Goal: Information Seeking & Learning: Check status

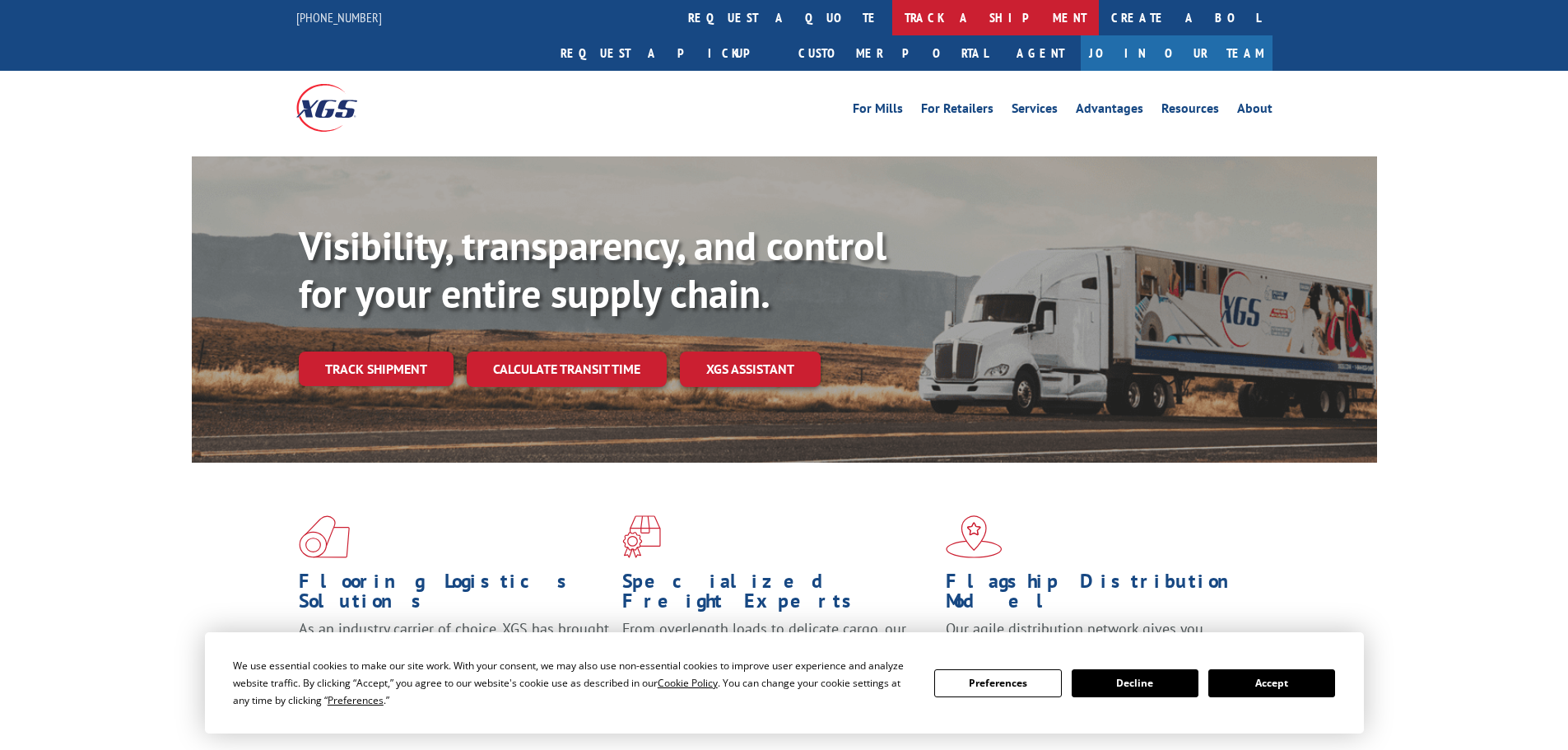
click at [893, 9] on link "track a shipment" at bounding box center [996, 18] width 206 height 36
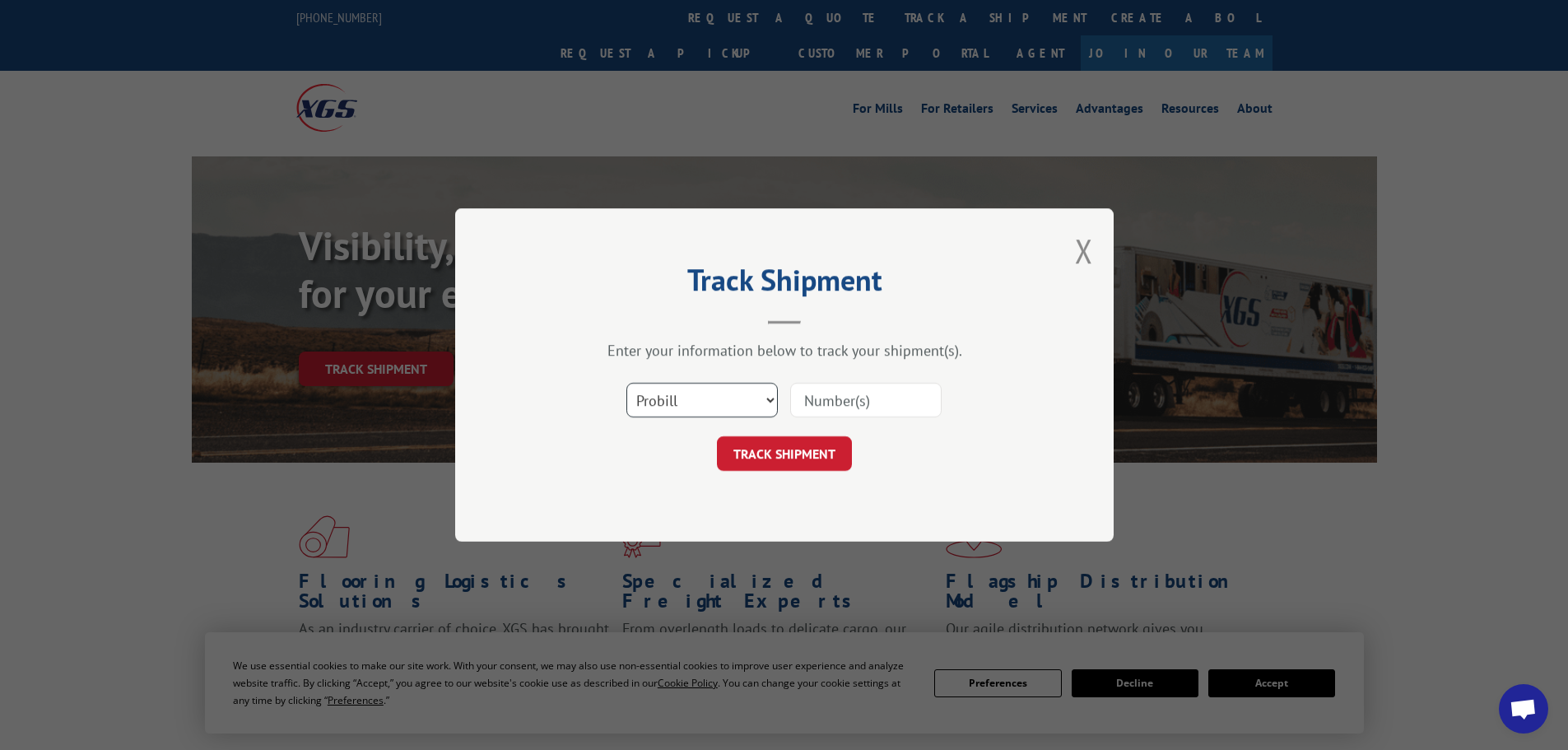
click at [709, 401] on select "Select category... Probill BOL PO" at bounding box center [702, 399] width 152 height 35
select select "bol"
click at [626, 382] on select "Select category... Probill BOL PO" at bounding box center [702, 399] width 152 height 35
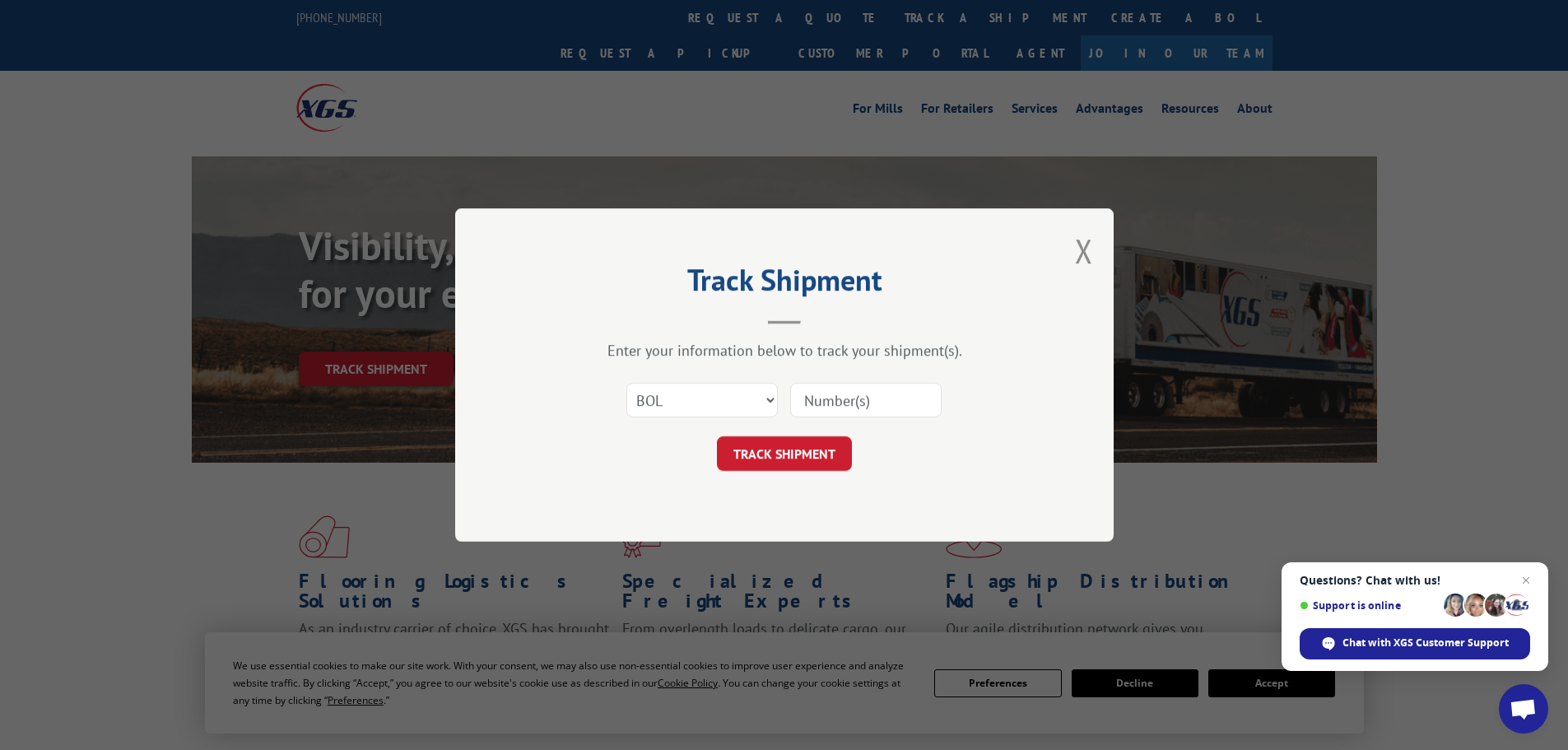
click at [827, 398] on input at bounding box center [867, 399] width 152 height 35
paste input "357221"
type input "357221"
click at [717, 436] on button "TRACK SHIPMENT" at bounding box center [785, 453] width 135 height 35
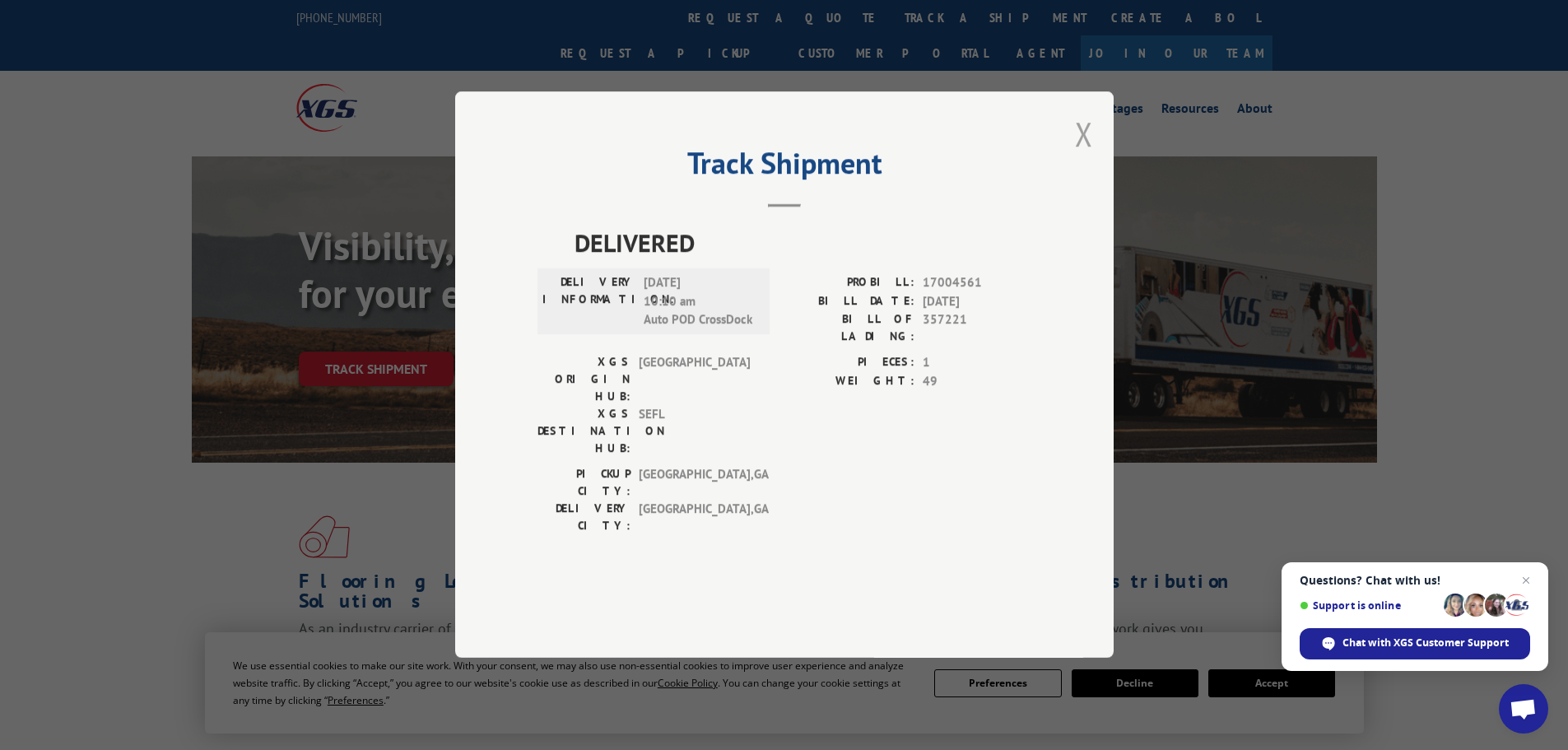
click at [1091, 156] on button "Close modal" at bounding box center [1084, 133] width 18 height 44
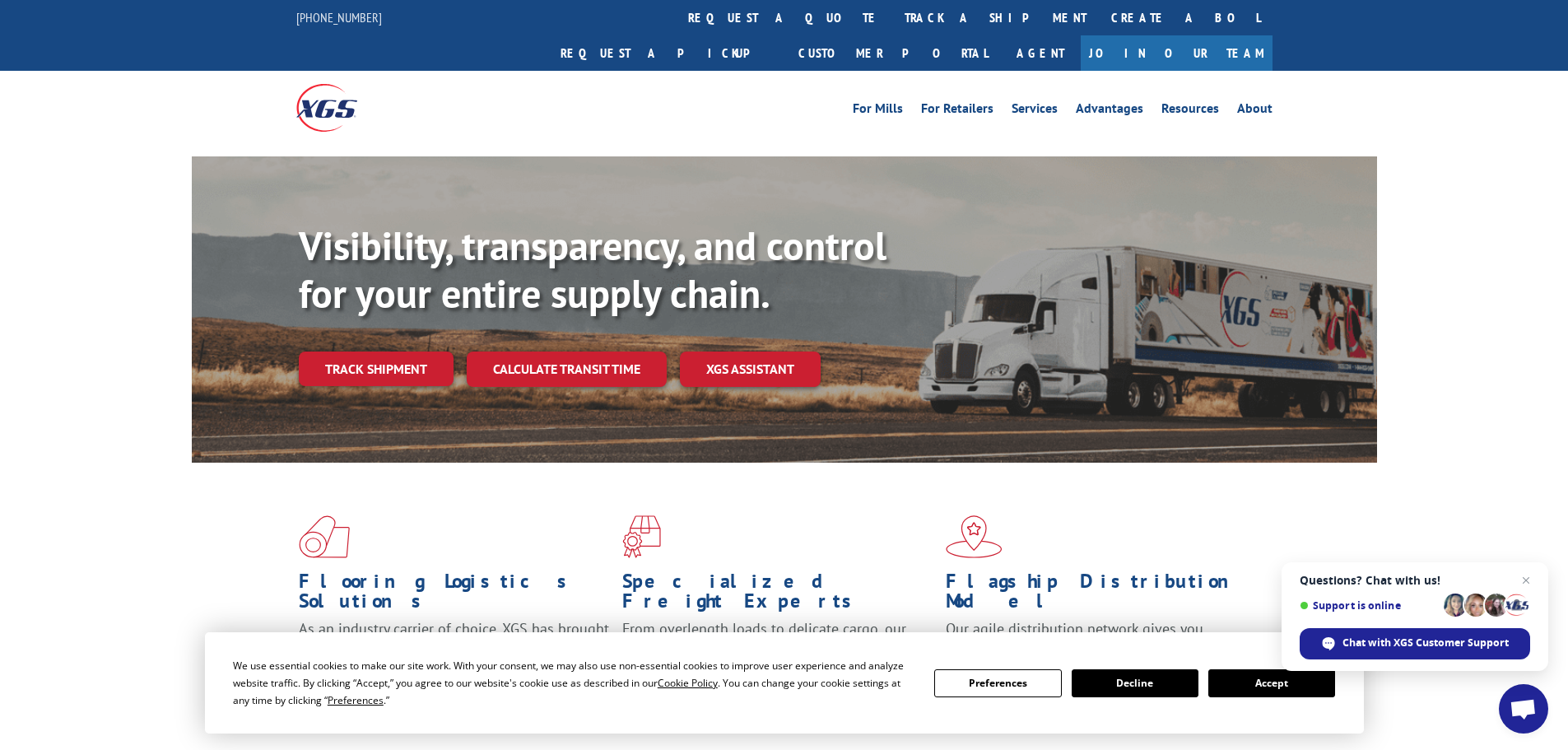
click at [893, 15] on link "track a shipment" at bounding box center [996, 18] width 206 height 36
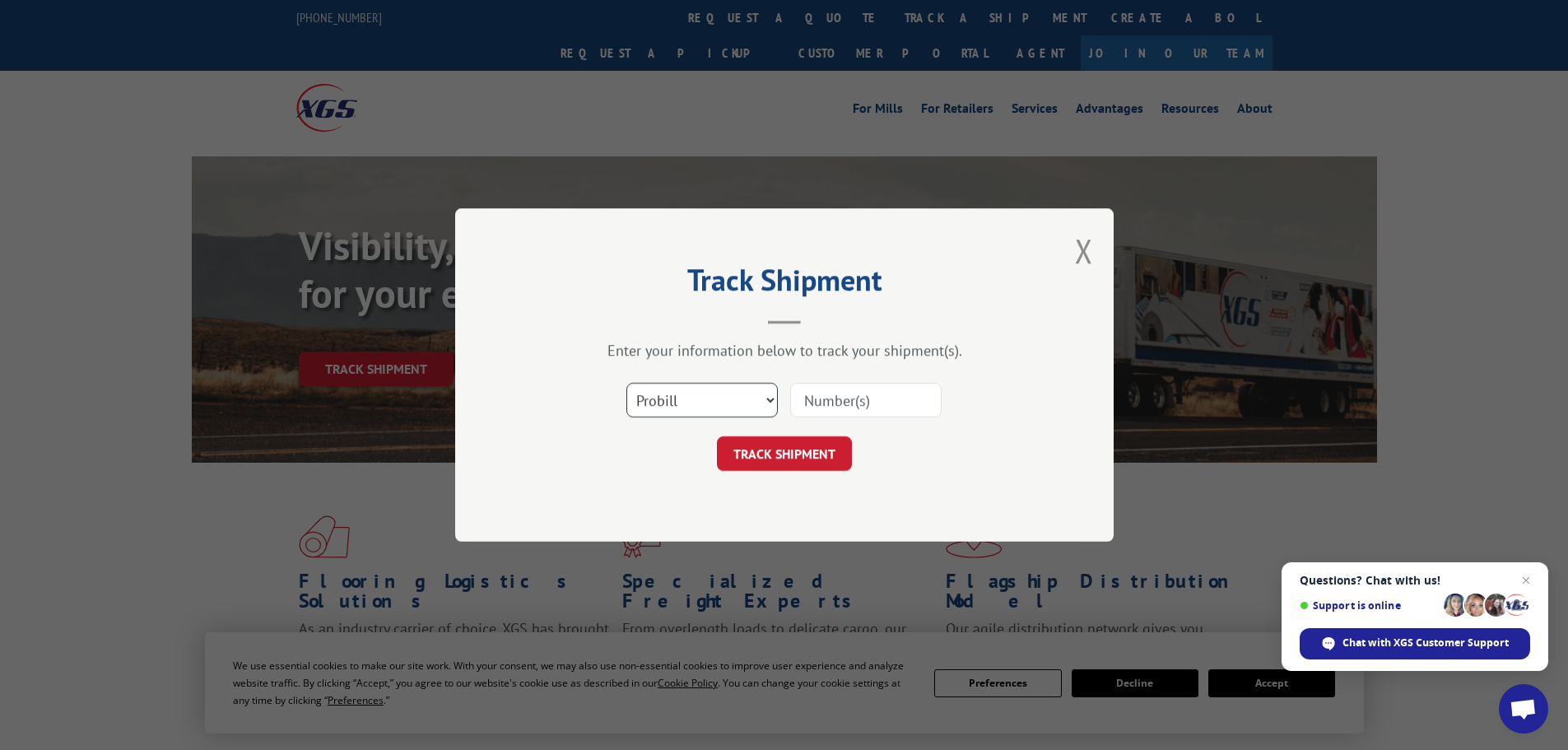
click at [759, 388] on select "Select category... Probill BOL PO" at bounding box center [702, 399] width 152 height 35
select select "bol"
click at [626, 382] on select "Select category... Probill BOL PO" at bounding box center [702, 399] width 152 height 35
click at [882, 404] on input at bounding box center [867, 399] width 152 height 35
paste input "5569318"
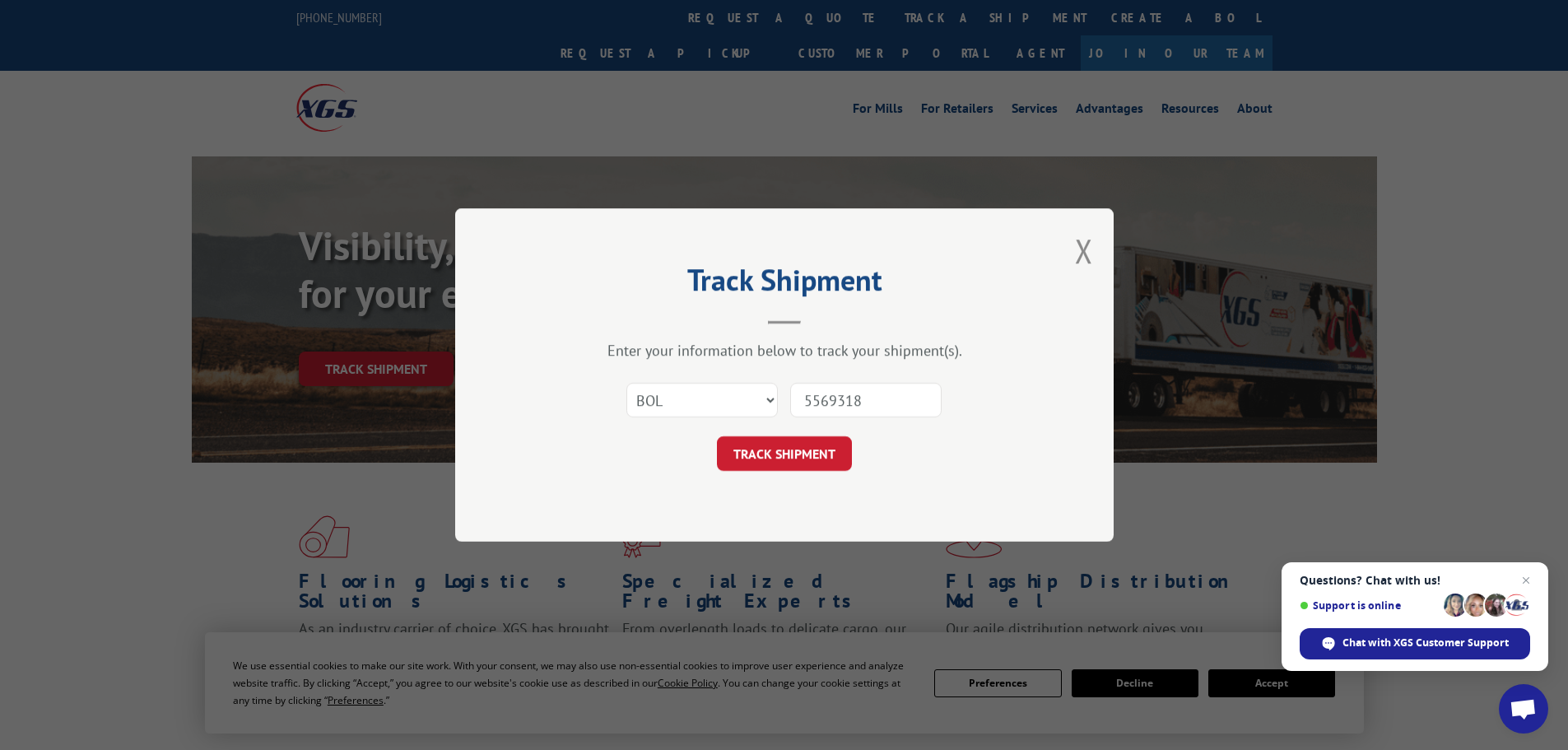
type input "5569318"
click at [717, 436] on button "TRACK SHIPMENT" at bounding box center [785, 453] width 135 height 35
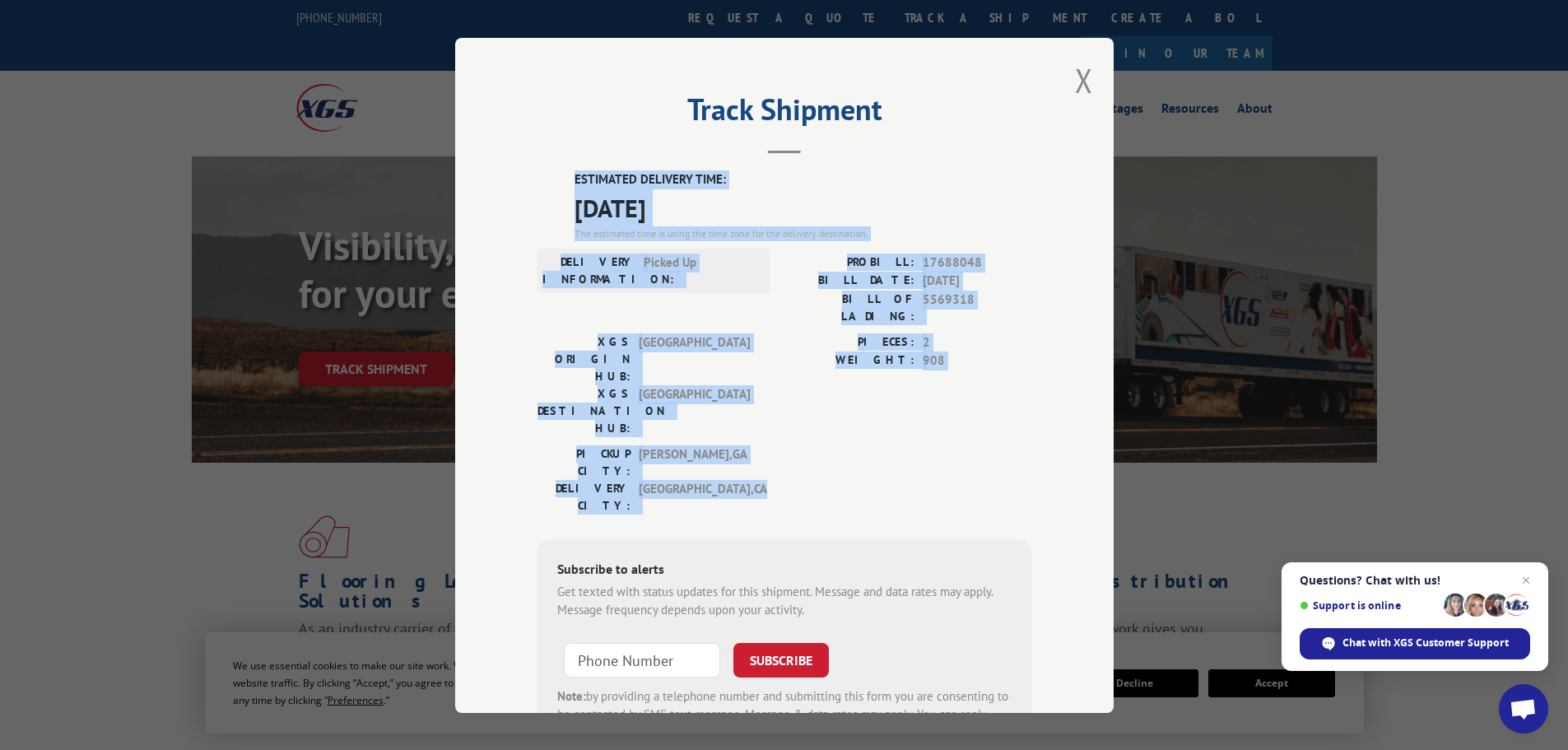
drag, startPoint x: 567, startPoint y: 172, endPoint x: 732, endPoint y: 409, distance: 288.8
click at [732, 409] on div "ESTIMATED DELIVERY TIME: [DATE] The estimated time is using the time zone for t…" at bounding box center [784, 466] width 494 height 592
copy div "ESTIMATED DELIVERY TIME: [DATE] The estimated time is using the time zone for t…"
click at [1083, 82] on button "Close modal" at bounding box center [1084, 80] width 18 height 44
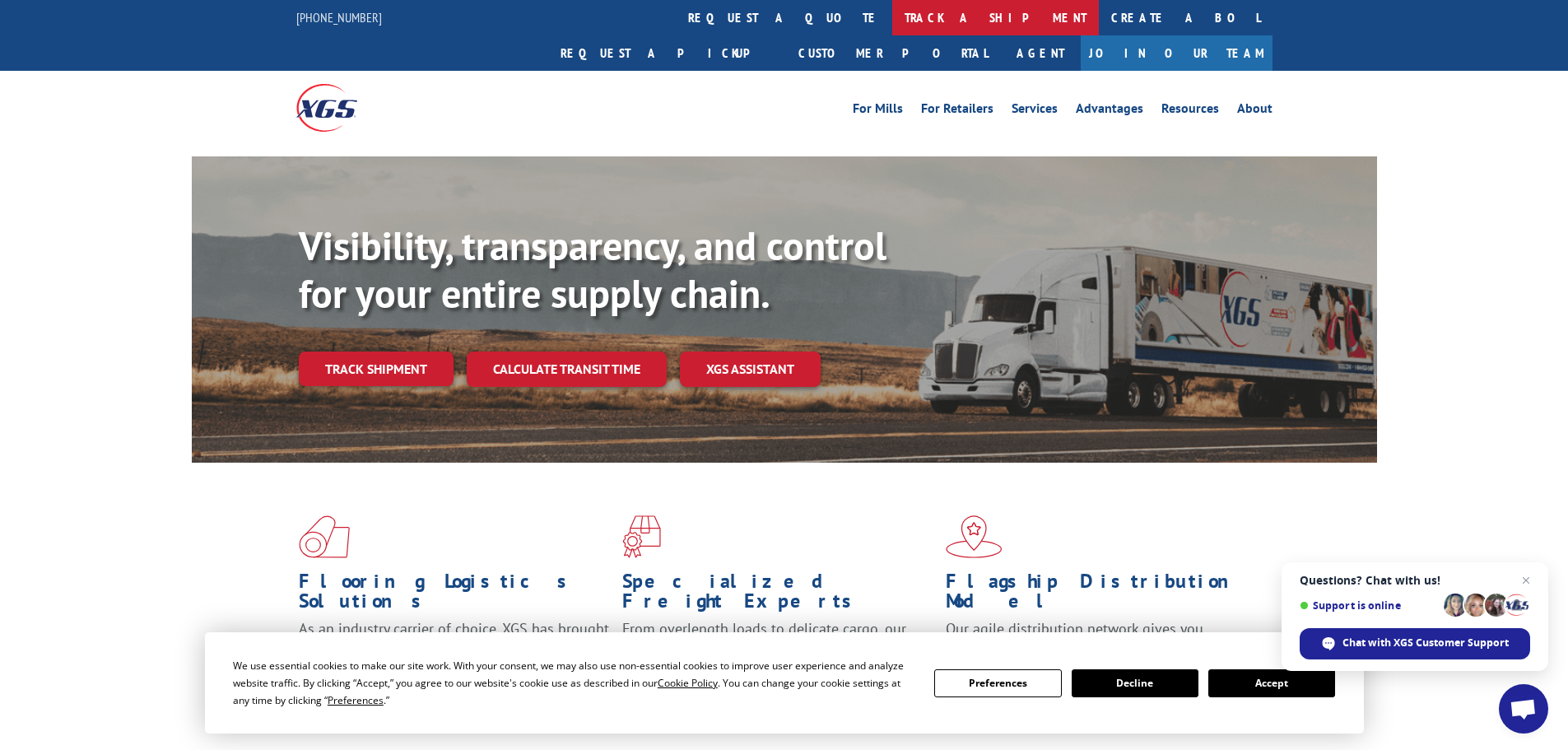
click at [893, 22] on link "track a shipment" at bounding box center [996, 18] width 206 height 36
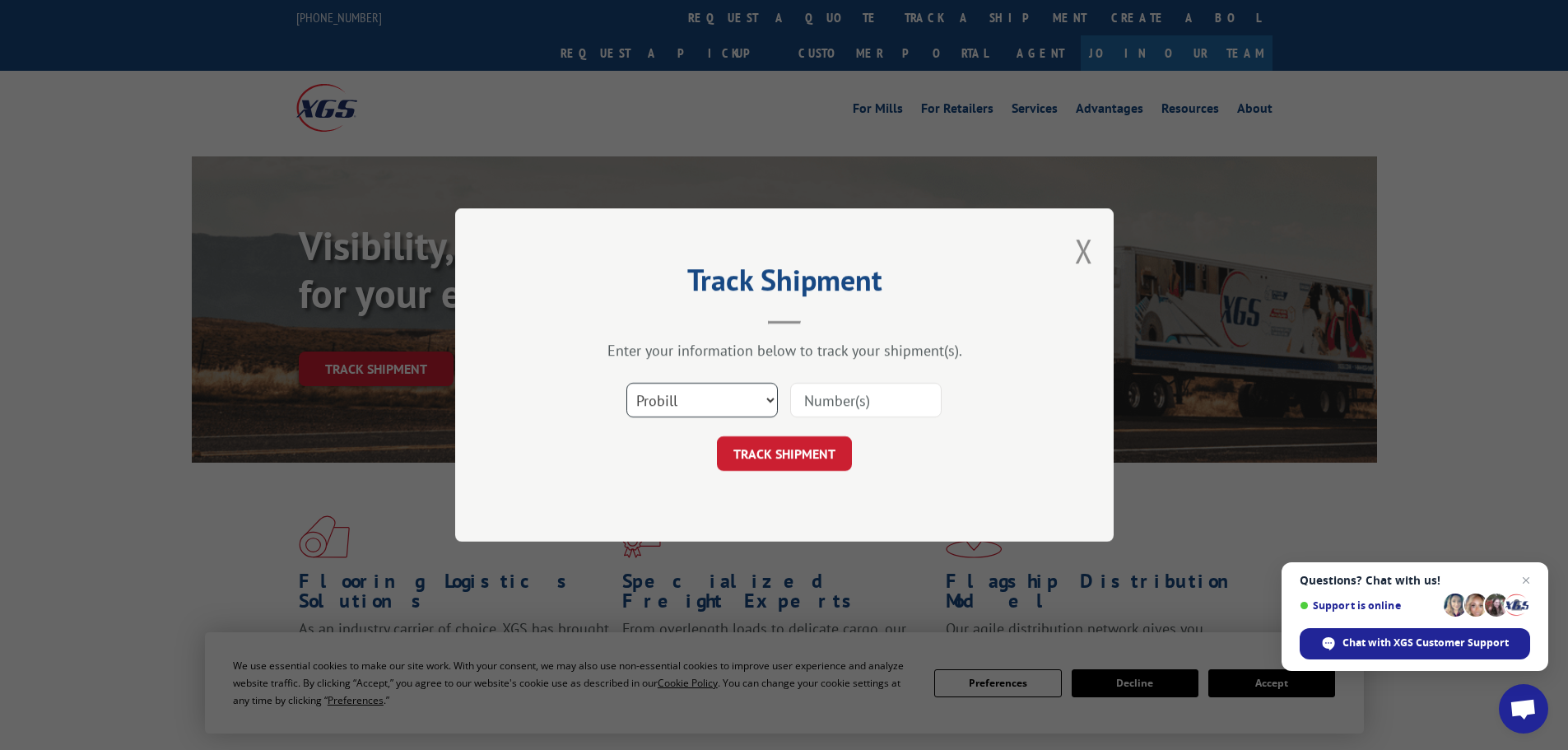
click at [733, 388] on select "Select category... Probill BOL PO" at bounding box center [702, 399] width 152 height 35
select select "bol"
click at [626, 382] on select "Select category... Probill BOL PO" at bounding box center [702, 399] width 152 height 35
click at [880, 388] on input at bounding box center [867, 399] width 152 height 35
paste input "5569291"
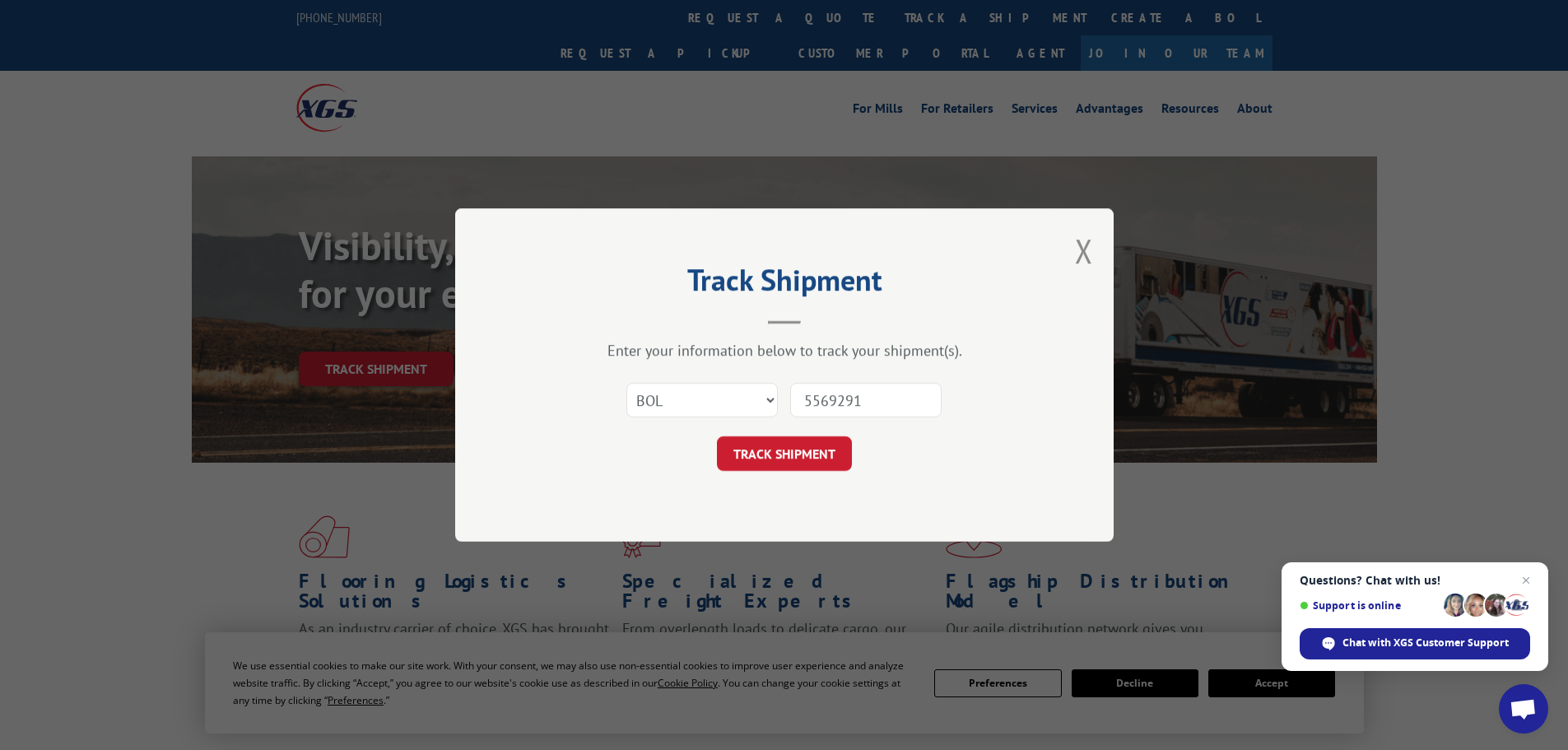
type input "5569291"
click at [717, 436] on button "TRACK SHIPMENT" at bounding box center [785, 453] width 135 height 35
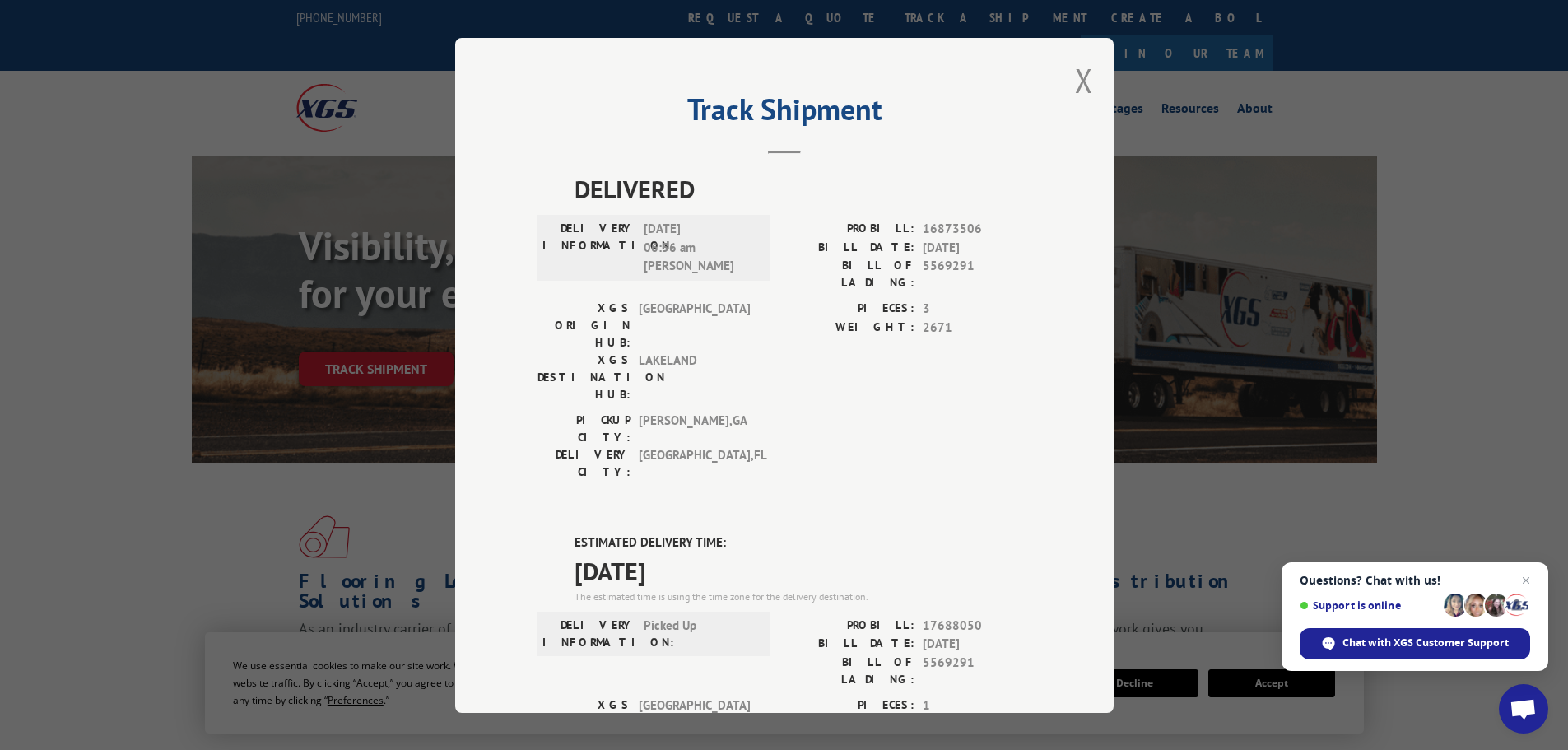
click at [1515, 575] on span "Questions? Chat with us!" at bounding box center [1415, 580] width 231 height 13
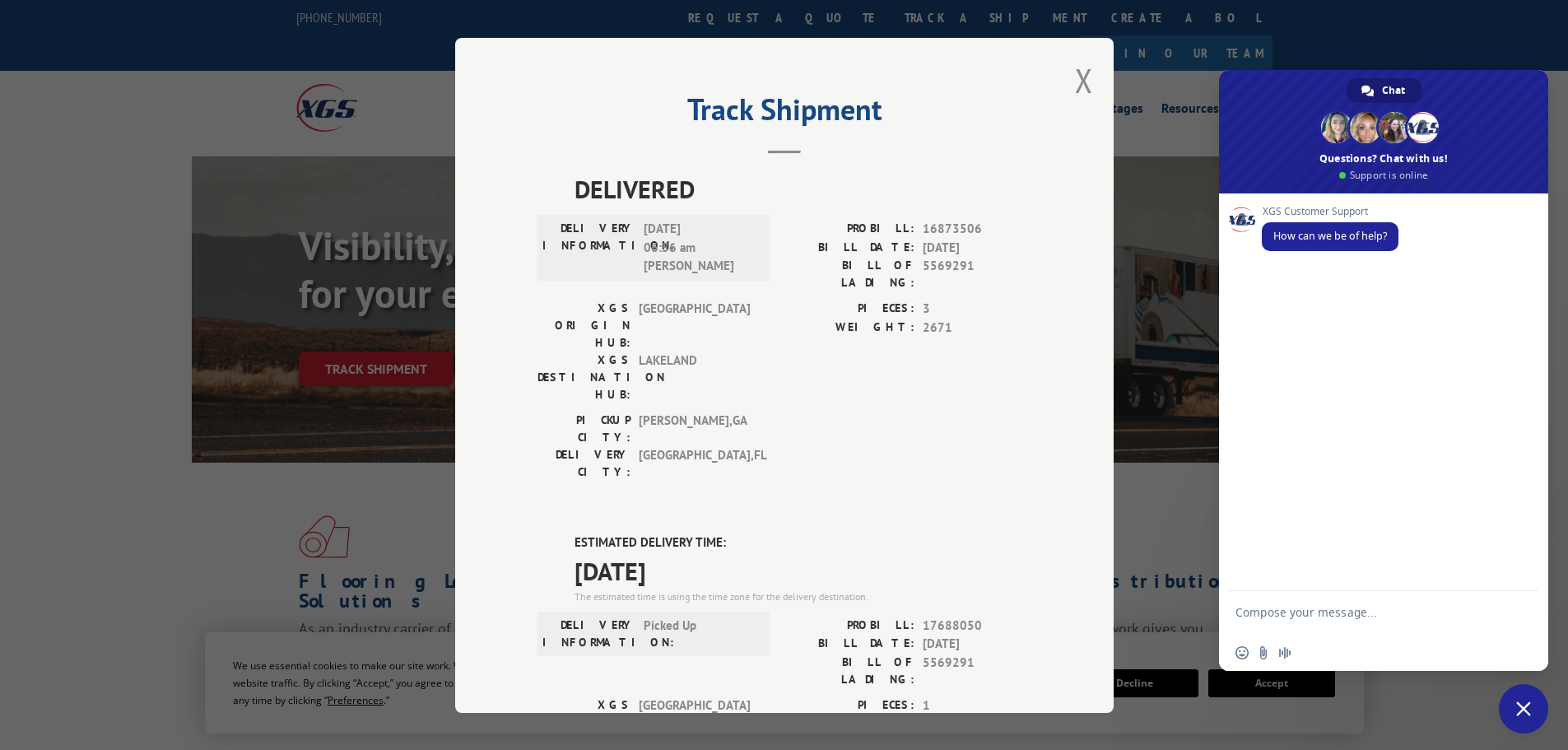
click at [1153, 457] on div "Track Shipment DELIVERED DELIVERY INFORMATION: [DATE] 06:56 am [PERSON_NAME]: 1…" at bounding box center [784, 375] width 1568 height 750
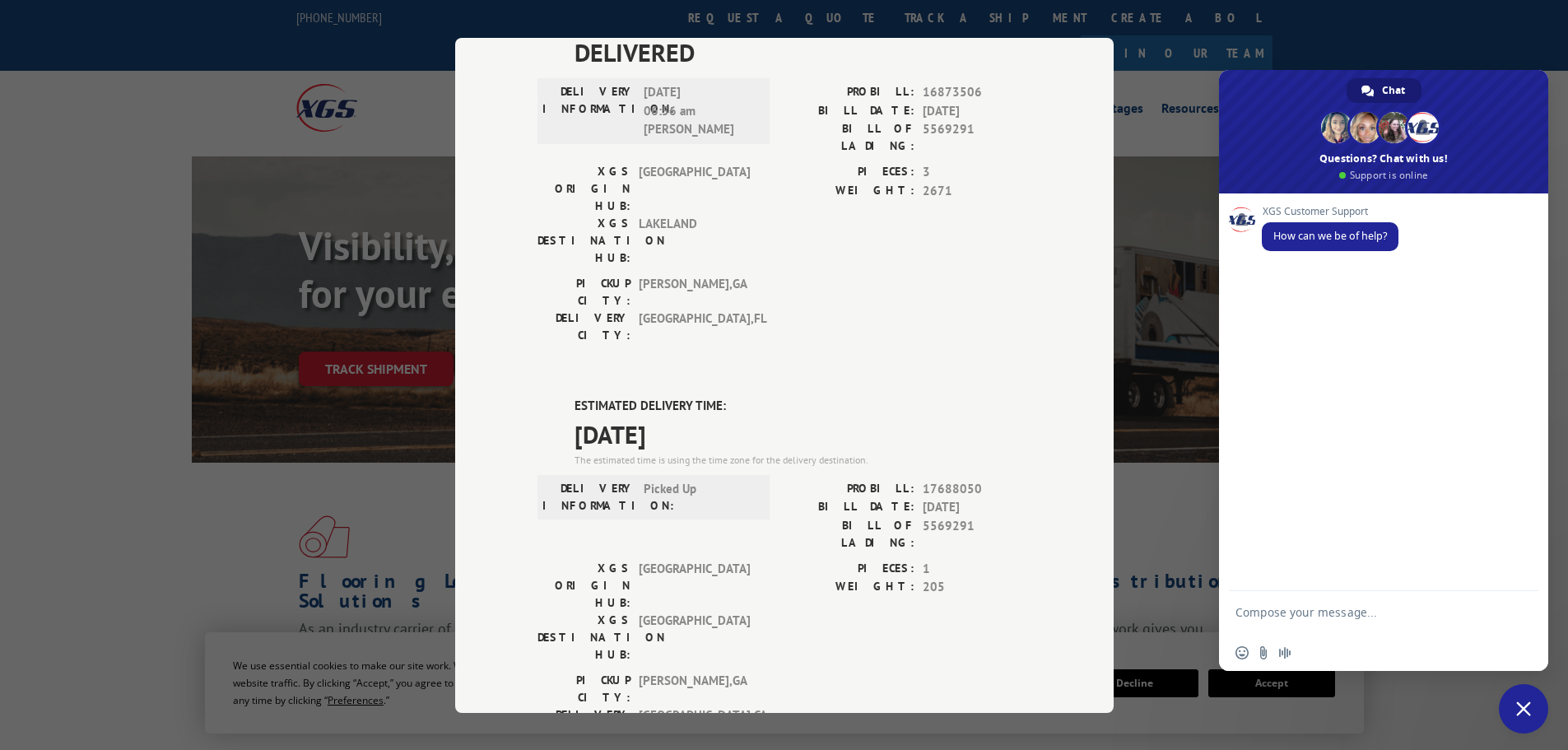
scroll to position [169, 0]
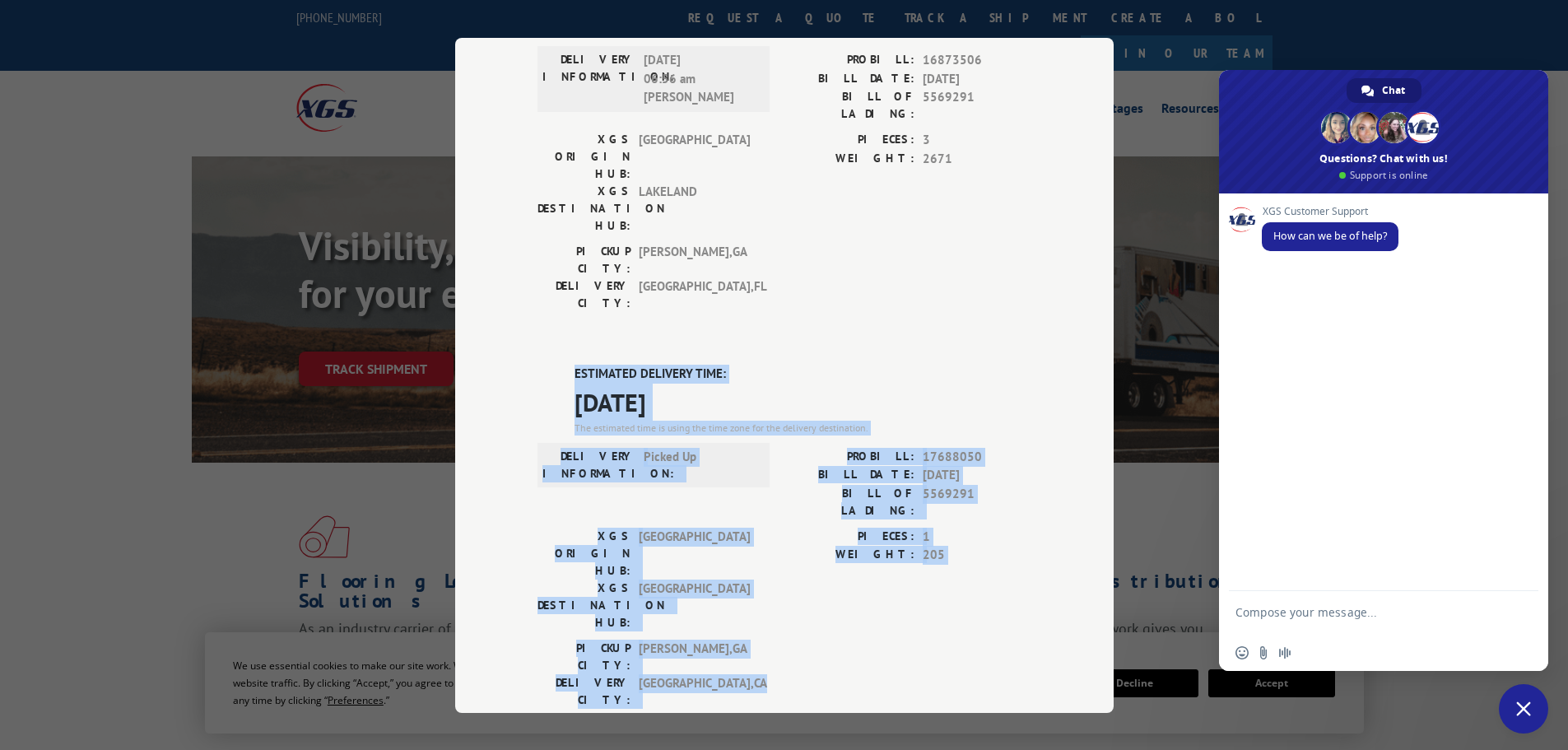
drag, startPoint x: 569, startPoint y: 267, endPoint x: 789, endPoint y: 508, distance: 326.3
click at [789, 508] on div "DELIVERED DELIVERY INFORMATION: [DATE] 06:56 am [PERSON_NAME]: 16873506 BILL DA…" at bounding box center [784, 502] width 494 height 999
copy div "ESTIMATED DELIVERY TIME: [DATE] The estimated time is using the time zone for t…"
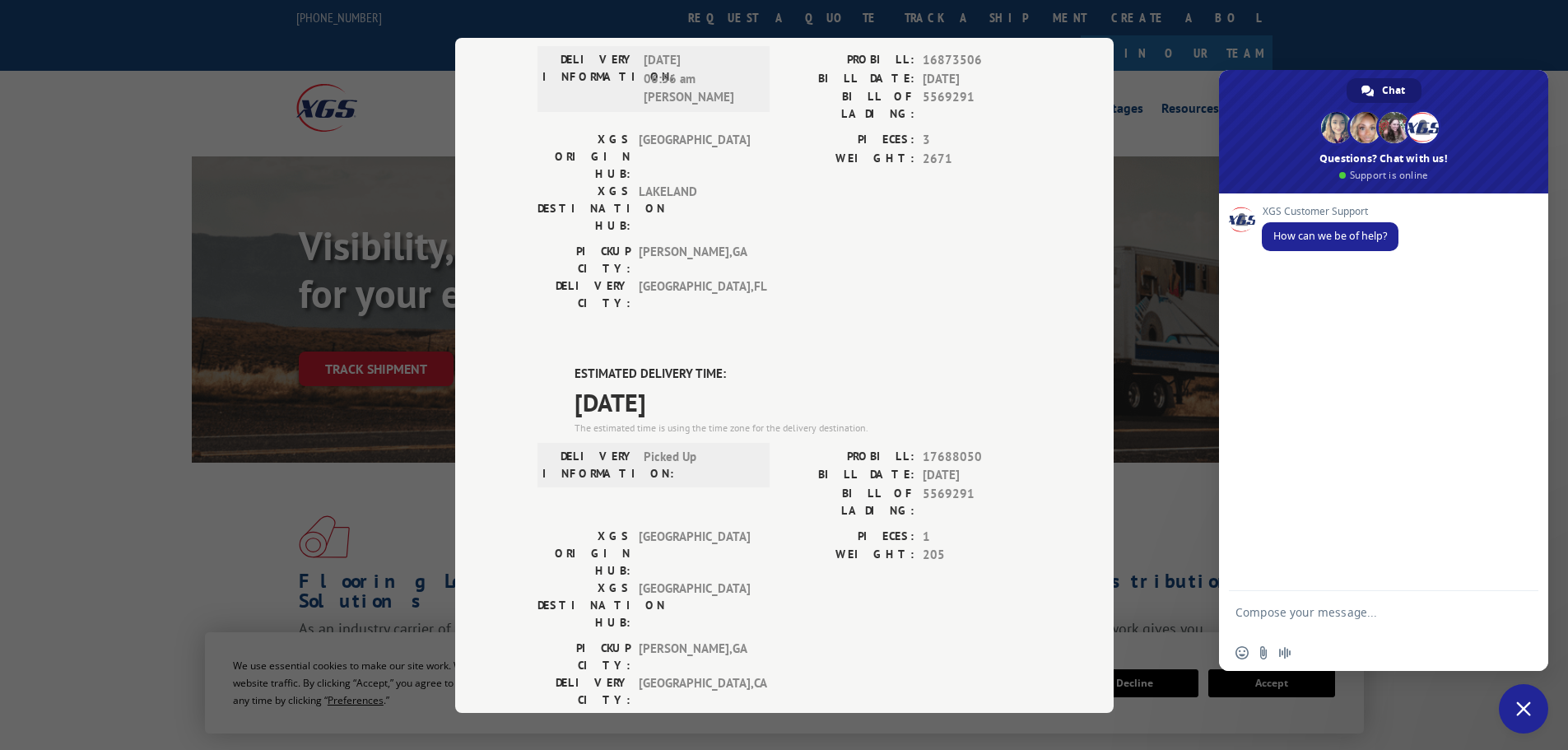
click at [1153, 657] on div "Track Shipment DELIVERED DELIVERY INFORMATION: [DATE] 06:56 am [PERSON_NAME]: 1…" at bounding box center [784, 375] width 1568 height 750
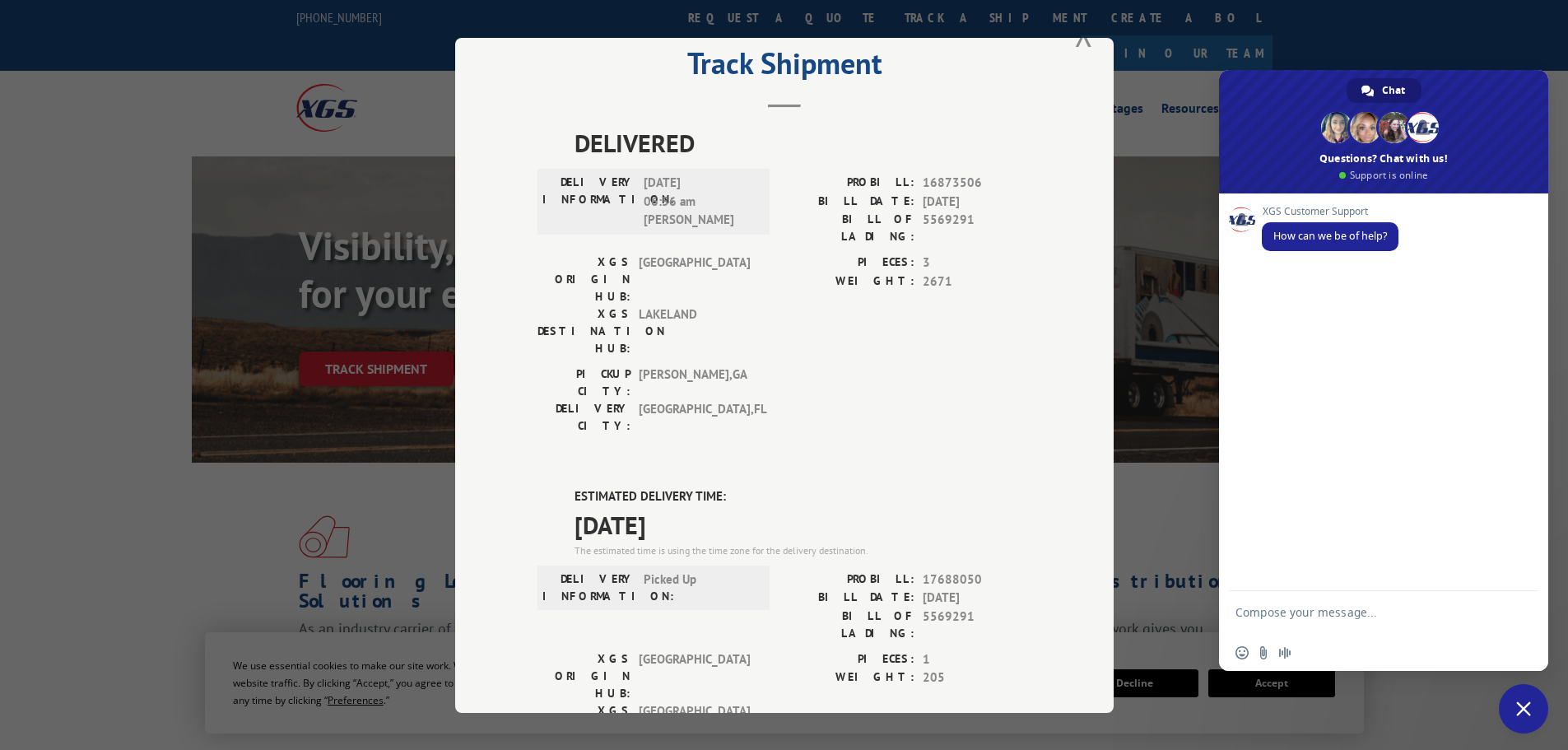
scroll to position [0, 0]
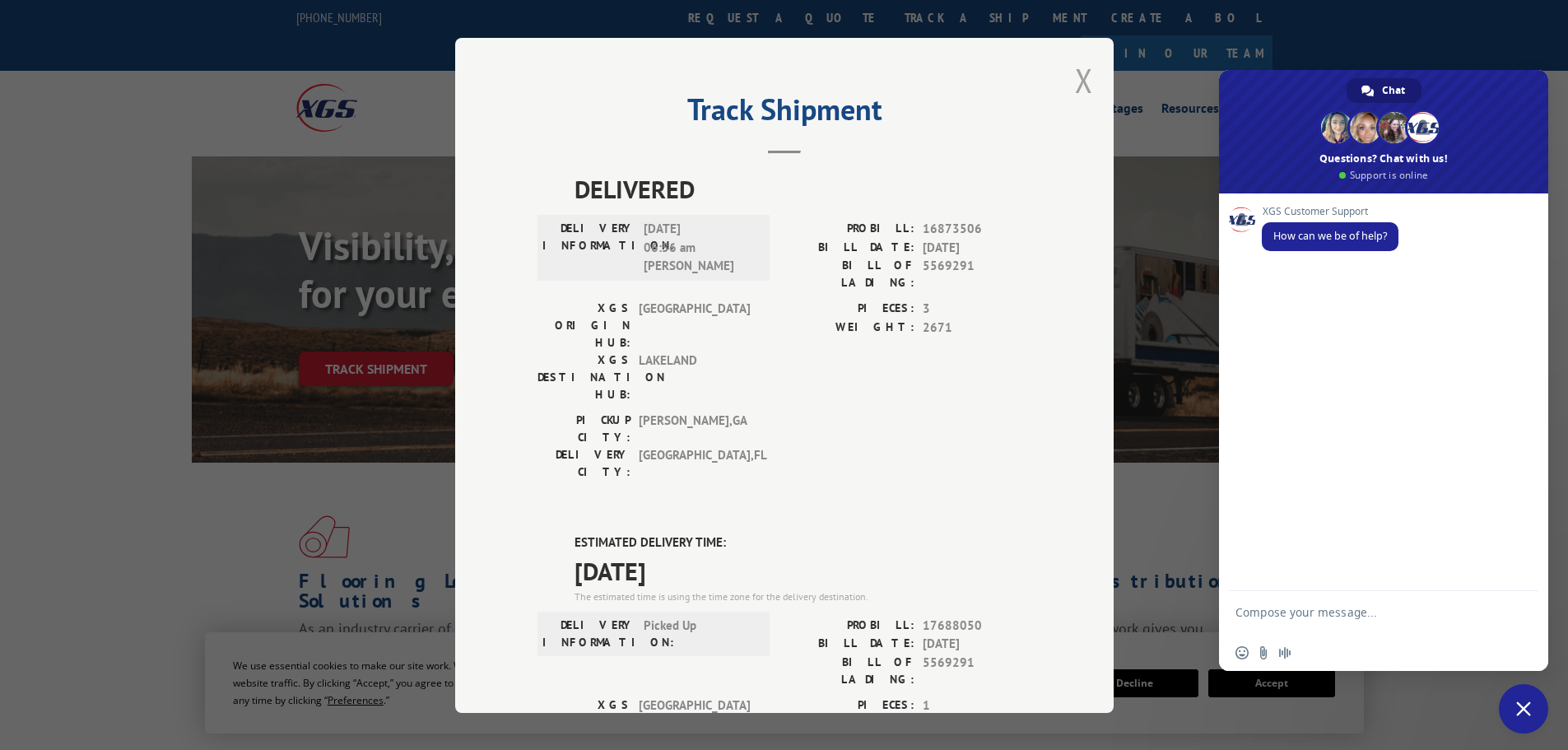
click at [1079, 83] on button "Close modal" at bounding box center [1084, 80] width 18 height 44
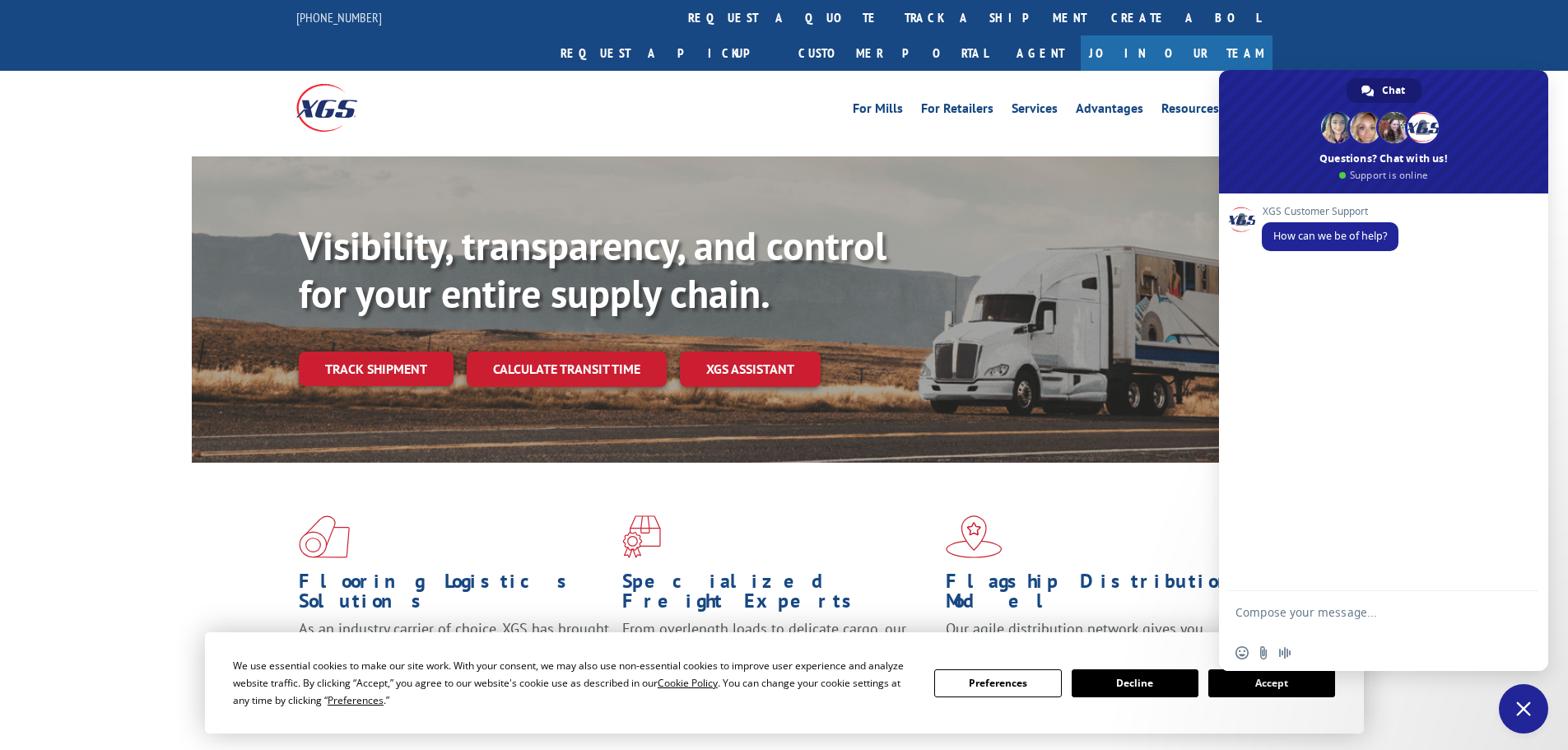
click at [1154, 516] on span at bounding box center [1108, 537] width 324 height 43
